Goal: Task Accomplishment & Management: Use online tool/utility

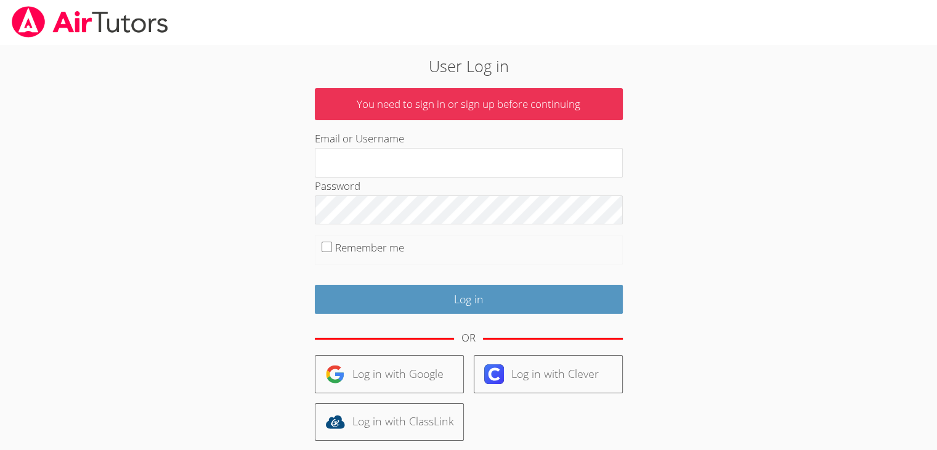
type input "[EMAIL_ADDRESS][DOMAIN_NAME]"
click at [325, 247] on input "Remember me" at bounding box center [326, 246] width 10 height 10
checkbox input "true"
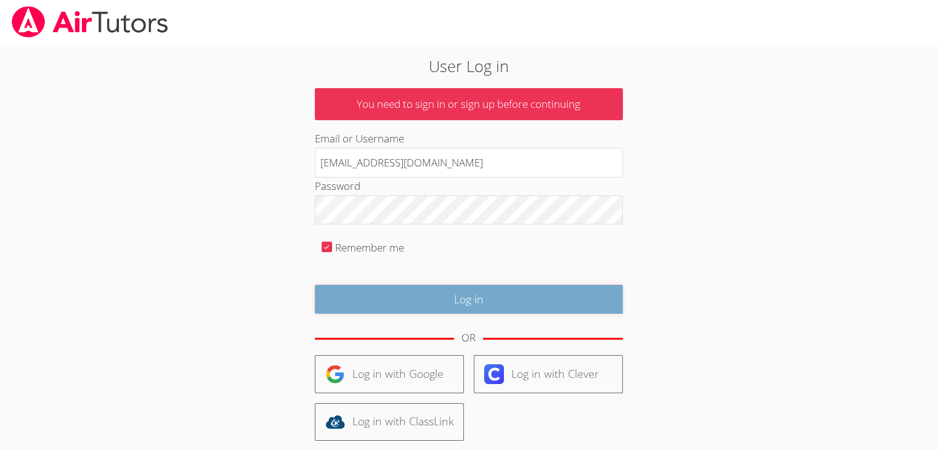
click at [426, 296] on input "Log in" at bounding box center [469, 298] width 308 height 29
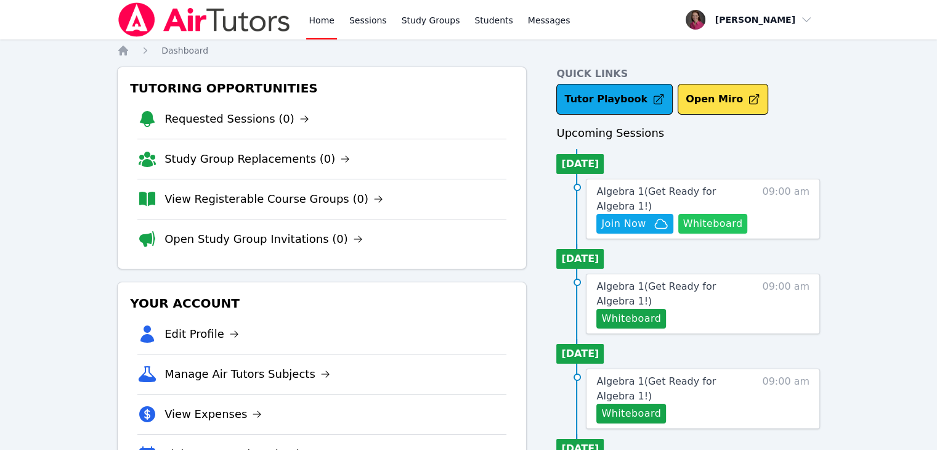
click at [736, 214] on button "Whiteboard" at bounding box center [713, 224] width 70 height 20
